Goal: Task Accomplishment & Management: Complete application form

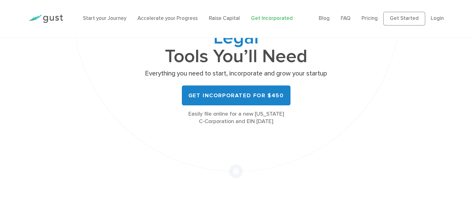
scroll to position [93, 0]
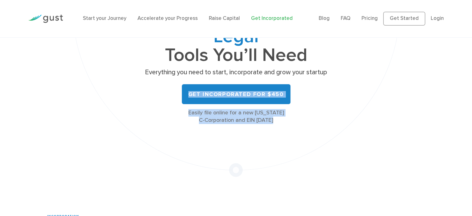
drag, startPoint x: 301, startPoint y: 119, endPoint x: 177, endPoint y: 87, distance: 127.8
click at [177, 87] on div "All the Legal Cap Table Fundraising Governance Tools You’ll Need Everything you…" at bounding box center [236, 54] width 186 height 139
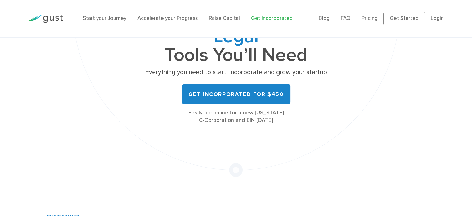
click at [325, 74] on p "Everything you need to start, incorporate and grow your startup" at bounding box center [236, 72] width 186 height 9
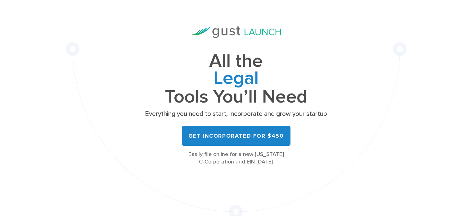
scroll to position [0, 0]
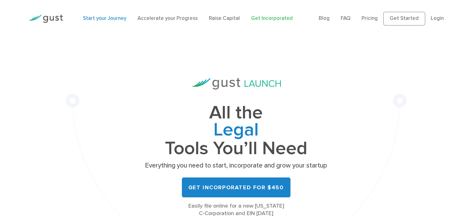
click at [101, 17] on link "Start your Journey" at bounding box center [104, 18] width 43 height 6
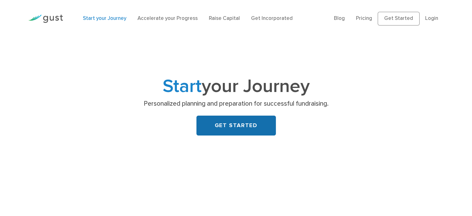
click at [227, 120] on link "GET STARTED" at bounding box center [235, 125] width 79 height 20
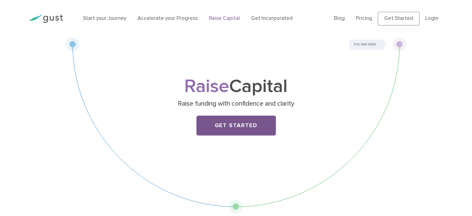
click at [237, 121] on link "Get Started" at bounding box center [235, 125] width 79 height 20
